Goal: Purchase product/service

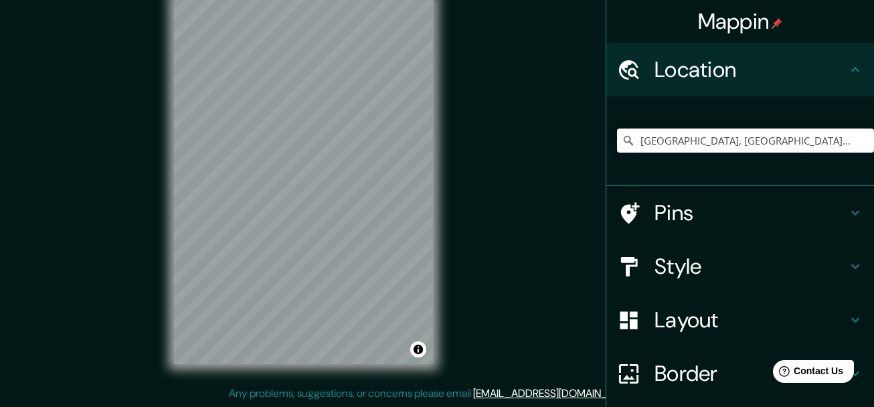
click at [711, 142] on input "[GEOGRAPHIC_DATA], [GEOGRAPHIC_DATA], [GEOGRAPHIC_DATA], [GEOGRAPHIC_DATA]" at bounding box center [745, 141] width 257 height 24
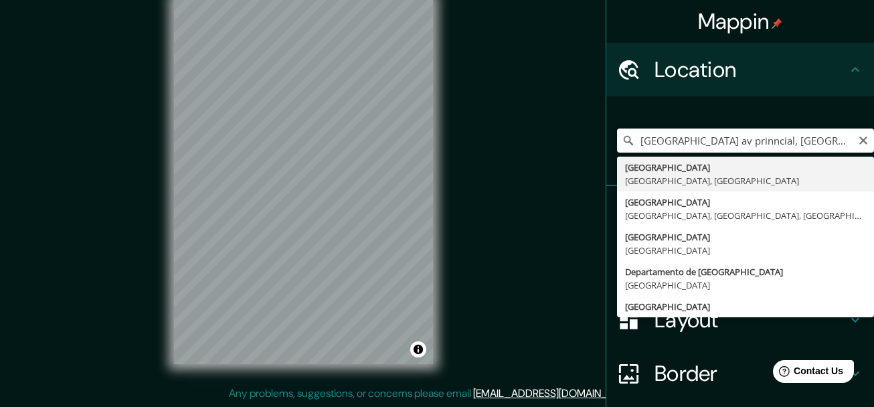
scroll to position [0, 98]
drag, startPoint x: 803, startPoint y: 139, endPoint x: 885, endPoint y: 140, distance: 82.4
click at [874, 140] on html "Mappin Location [GEOGRAPHIC_DATA] av prinncial, [GEOGRAPHIC_DATA], [GEOGRAPHIC_…" at bounding box center [437, 180] width 874 height 407
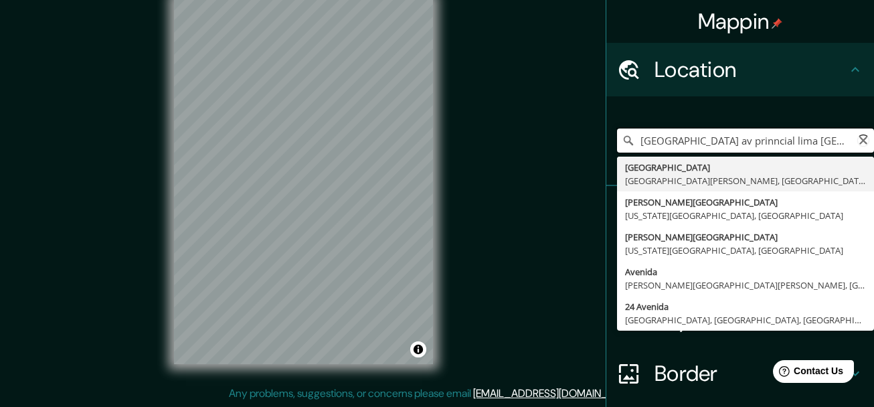
scroll to position [0, 2]
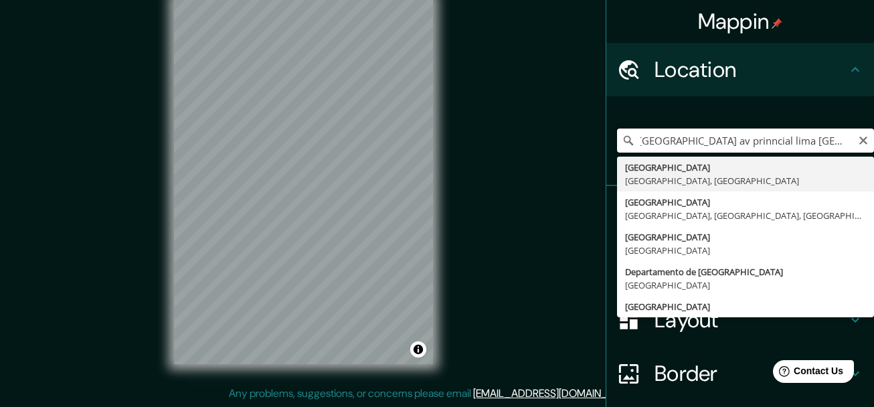
click at [819, 144] on input "[GEOGRAPHIC_DATA] av prinncial lima [GEOGRAPHIC_DATA]" at bounding box center [745, 141] width 257 height 24
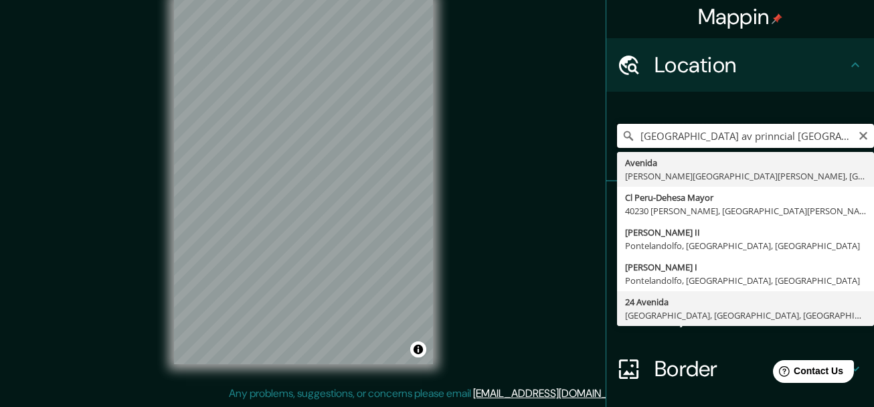
scroll to position [0, 0]
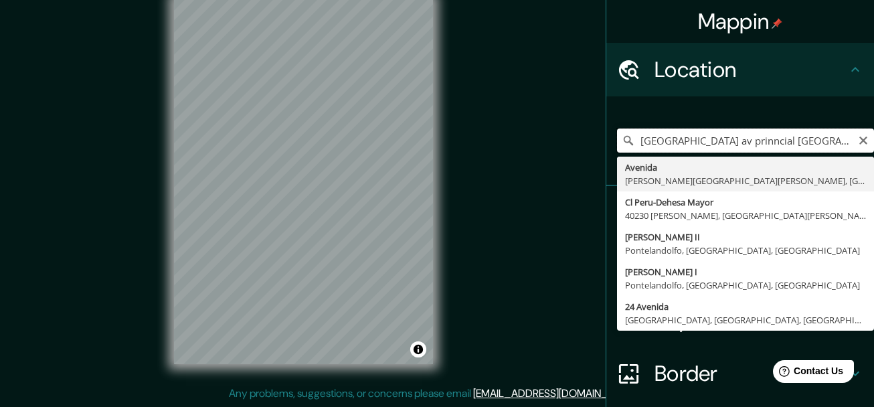
click at [714, 139] on input "[GEOGRAPHIC_DATA] av prinncial [GEOGRAPHIC_DATA]" at bounding box center [745, 141] width 257 height 24
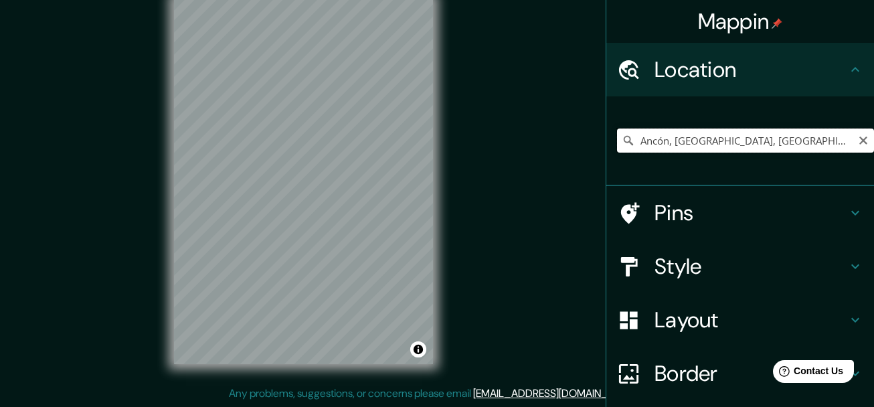
click at [811, 136] on input "Ancón, [GEOGRAPHIC_DATA], [GEOGRAPHIC_DATA], [GEOGRAPHIC_DATA]" at bounding box center [745, 141] width 257 height 24
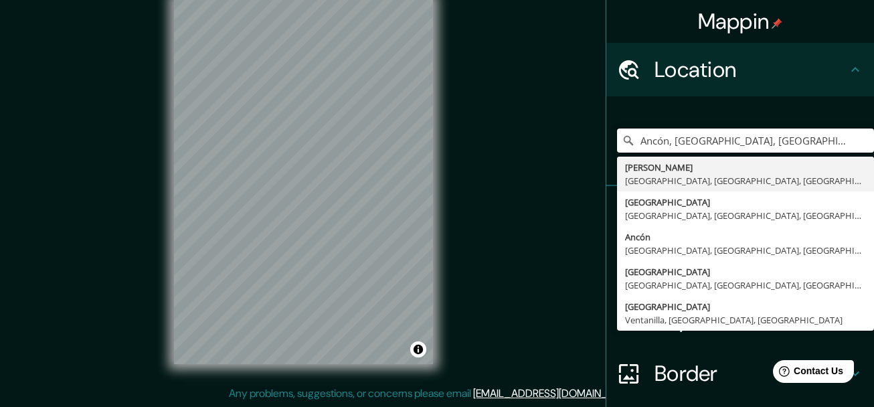
click at [805, 141] on input "Ancón, [GEOGRAPHIC_DATA], [GEOGRAPHIC_DATA], [GEOGRAPHIC_DATA]" at bounding box center [745, 141] width 257 height 24
click at [746, 139] on input "Ancón, [GEOGRAPHIC_DATA], [GEOGRAPHIC_DATA], [GEOGRAPHIC_DATA]" at bounding box center [745, 141] width 257 height 24
drag, startPoint x: 692, startPoint y: 141, endPoint x: 605, endPoint y: 149, distance: 88.1
click at [607, 149] on div "[GEOGRAPHIC_DATA], [GEOGRAPHIC_DATA], [GEOGRAPHIC_DATA], [GEOGRAPHIC_DATA] [PER…" at bounding box center [741, 141] width 268 height 90
paste input "v. Principal, Ancón 15123"
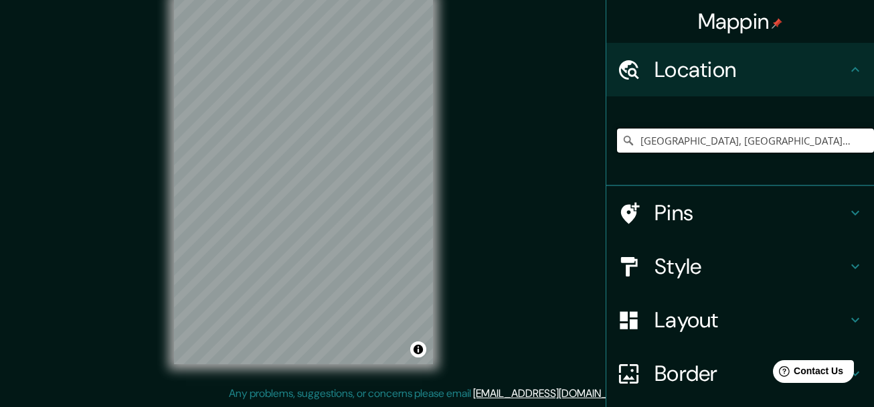
type input "[GEOGRAPHIC_DATA], [GEOGRAPHIC_DATA], [GEOGRAPHIC_DATA], [GEOGRAPHIC_DATA]"
click at [469, 171] on div "Mappin Location [GEOGRAPHIC_DATA], [GEOGRAPHIC_DATA], [GEOGRAPHIC_DATA], [GEOGR…" at bounding box center [437, 192] width 874 height 430
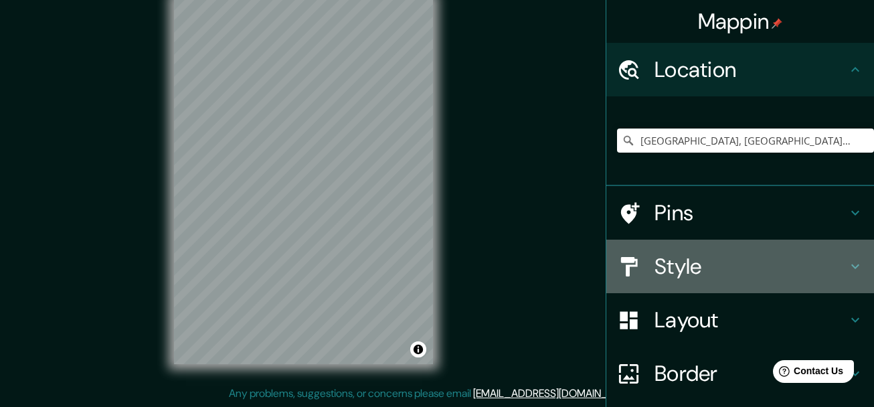
click at [774, 270] on h4 "Style" at bounding box center [751, 266] width 193 height 27
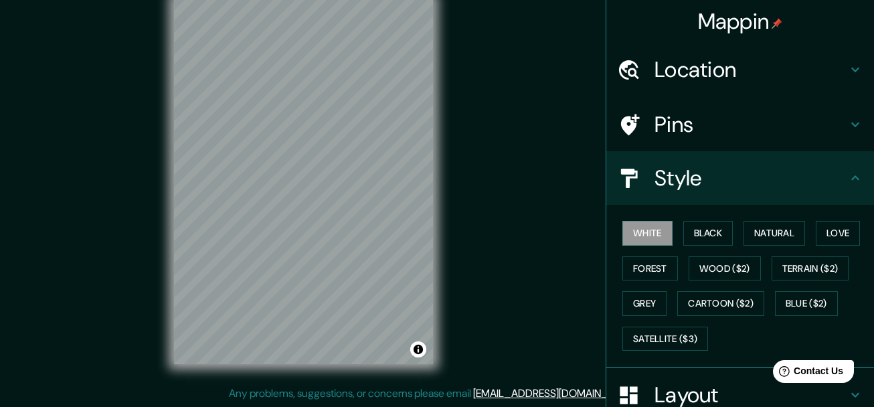
click at [724, 224] on div "White Black Natural Love Forest Wood ($2) Terrain ($2) Grey Cartoon ($2) Blue (…" at bounding box center [745, 286] width 257 height 141
click at [722, 224] on button "Black" at bounding box center [709, 233] width 50 height 25
click at [624, 229] on button "White" at bounding box center [648, 233] width 50 height 25
click at [696, 238] on button "Black" at bounding box center [709, 233] width 50 height 25
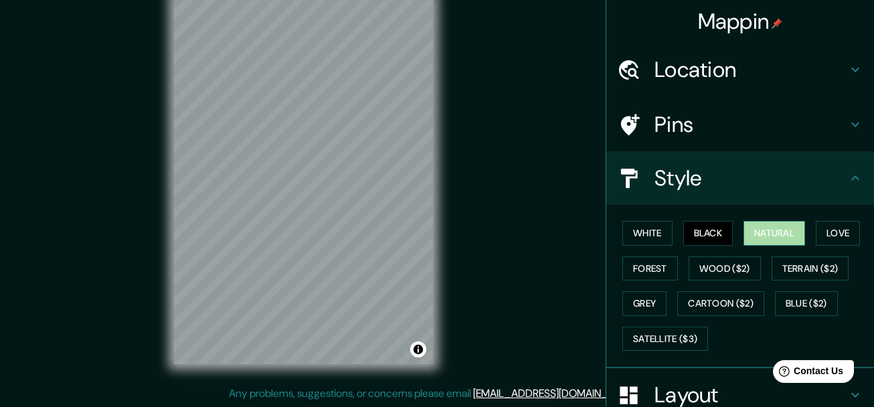
click at [757, 233] on button "Natural" at bounding box center [775, 233] width 62 height 25
click at [702, 224] on button "Black" at bounding box center [709, 233] width 50 height 25
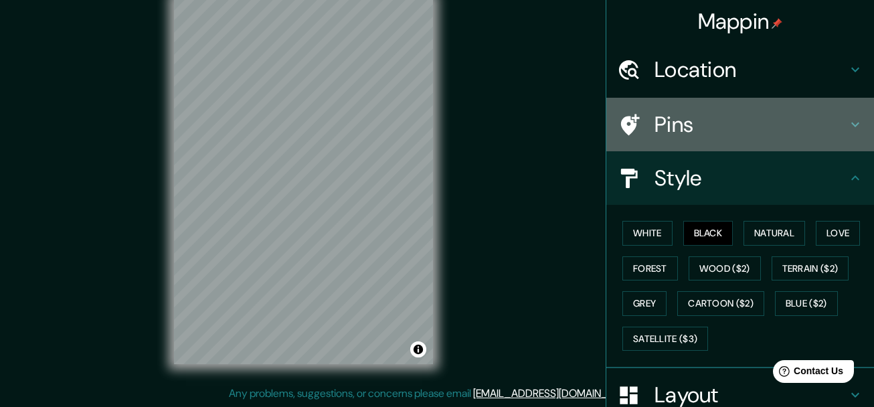
click at [771, 127] on h4 "Pins" at bounding box center [751, 124] width 193 height 27
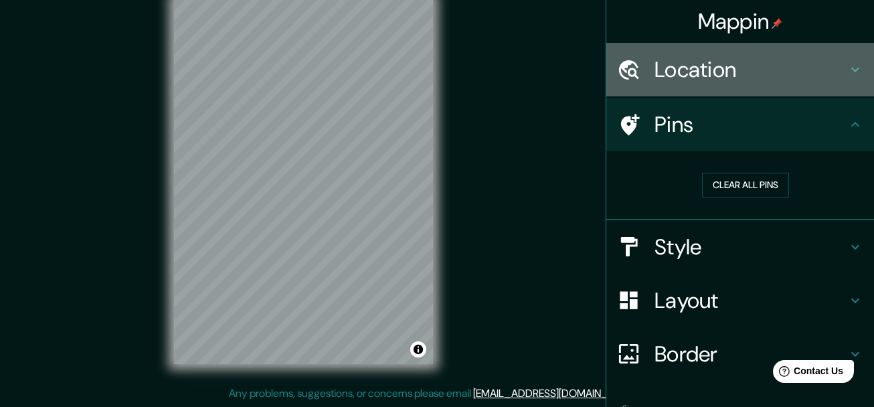
click at [793, 77] on h4 "Location" at bounding box center [751, 69] width 193 height 27
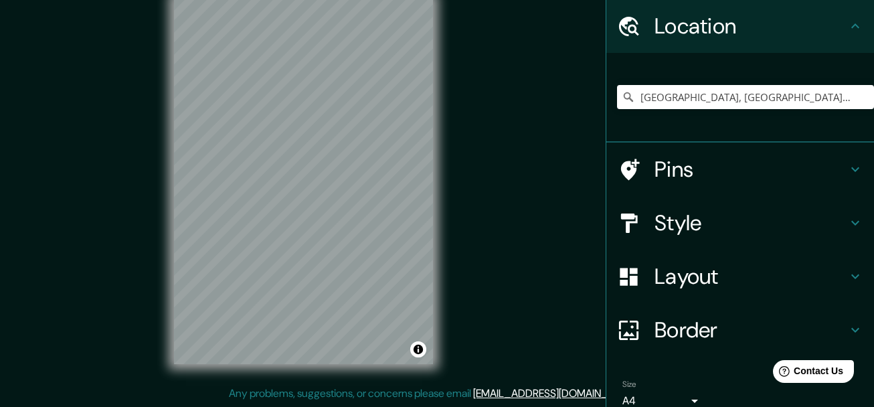
scroll to position [67, 0]
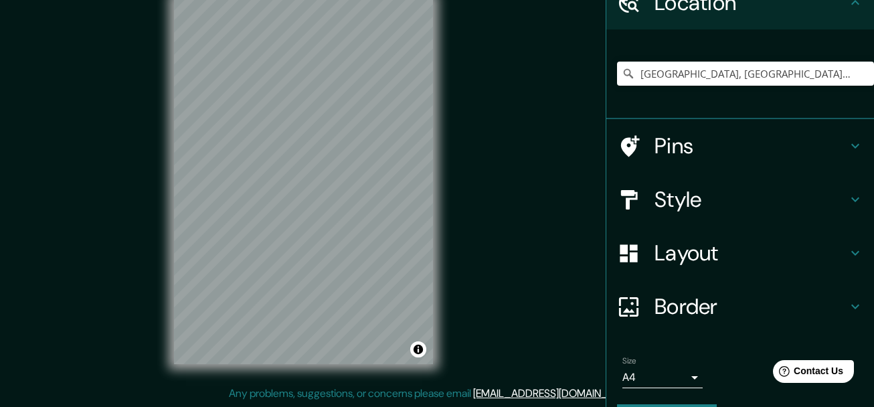
click at [767, 252] on h4 "Layout" at bounding box center [751, 253] width 193 height 27
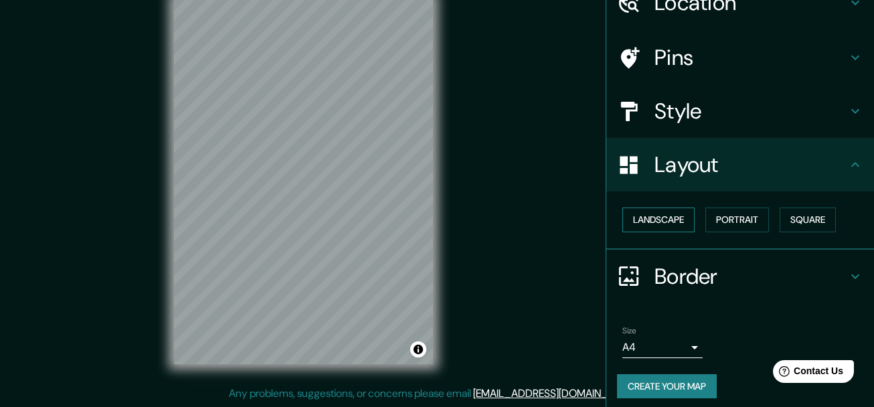
click at [675, 216] on button "Landscape" at bounding box center [659, 220] width 72 height 25
